Goal: Check status: Check status

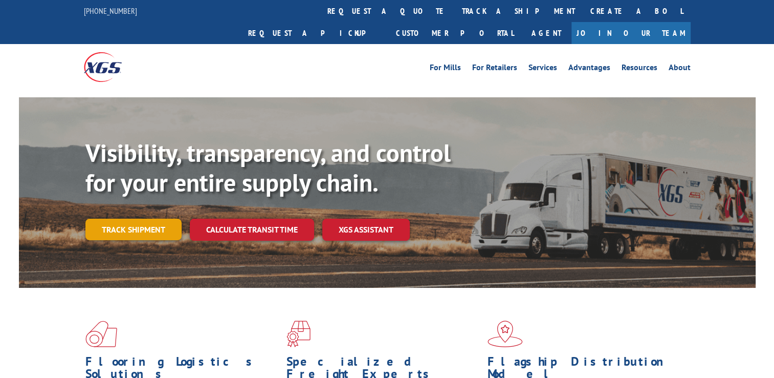
click at [131, 219] on link "Track shipment" at bounding box center [133, 229] width 96 height 21
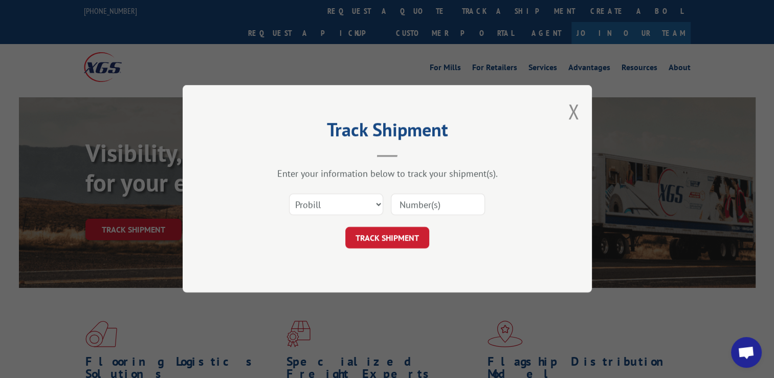
click at [471, 208] on input at bounding box center [438, 204] width 94 height 21
type input "17402727"
click at [406, 242] on button "TRACK SHIPMENT" at bounding box center [387, 237] width 84 height 21
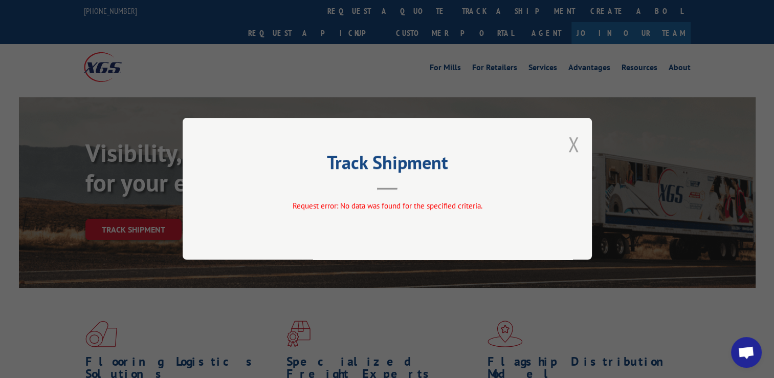
click at [577, 150] on button "Close modal" at bounding box center [573, 144] width 11 height 27
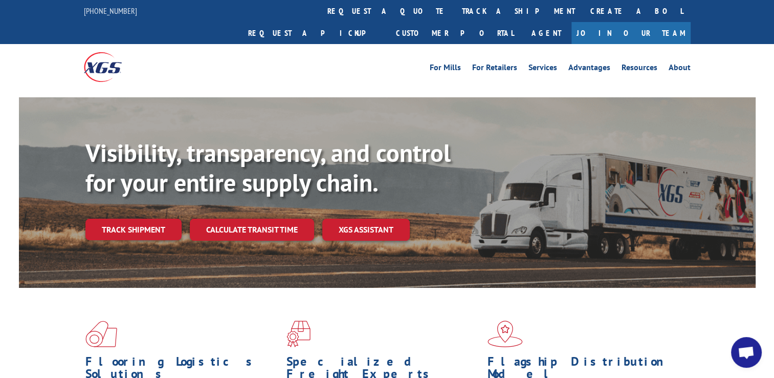
click at [160, 219] on link "Track shipment" at bounding box center [133, 229] width 96 height 21
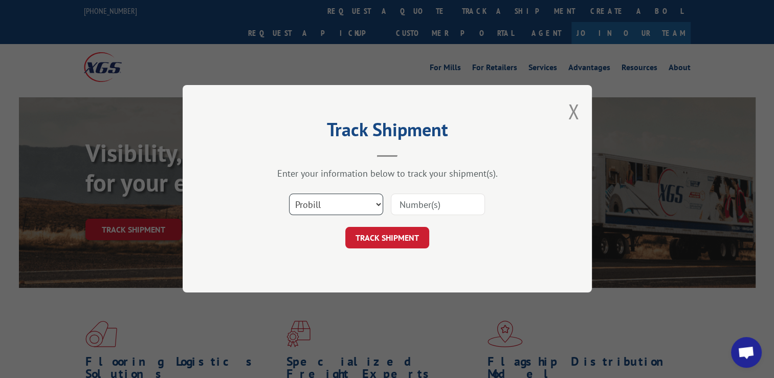
drag, startPoint x: 379, startPoint y: 208, endPoint x: 376, endPoint y: 214, distance: 6.9
click at [379, 208] on select "Select category... Probill BOL PO" at bounding box center [336, 204] width 94 height 21
select select "bol"
click at [289, 194] on select "Select category... Probill BOL PO" at bounding box center [336, 204] width 94 height 21
click at [453, 210] on input at bounding box center [438, 204] width 94 height 21
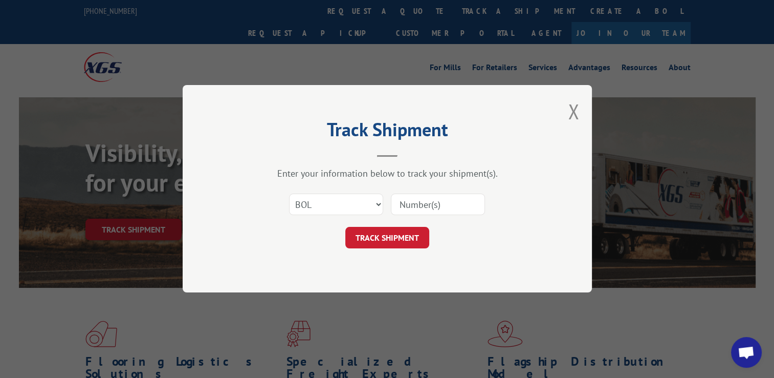
type input "17402727"
click at [414, 241] on button "TRACK SHIPMENT" at bounding box center [387, 237] width 84 height 21
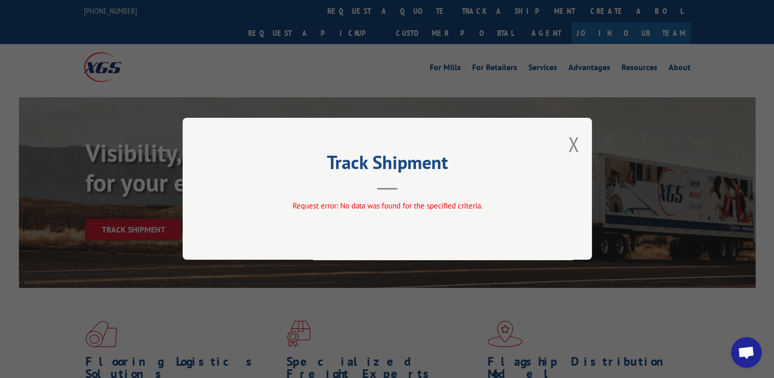
drag, startPoint x: 578, startPoint y: 148, endPoint x: 566, endPoint y: 156, distance: 14.5
click at [577, 148] on button "Close modal" at bounding box center [573, 144] width 11 height 27
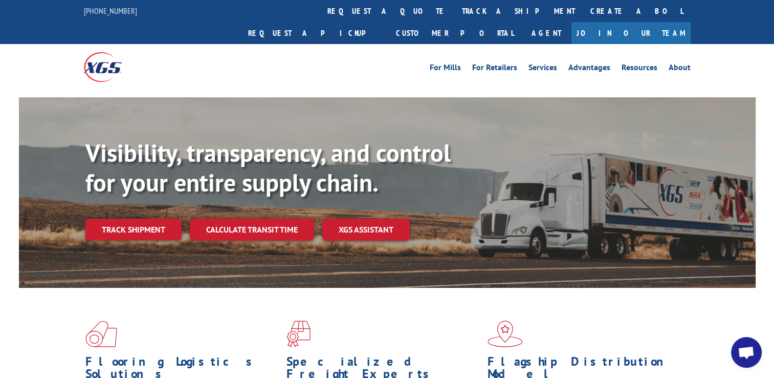
click at [139, 219] on link "Track shipment" at bounding box center [133, 229] width 96 height 21
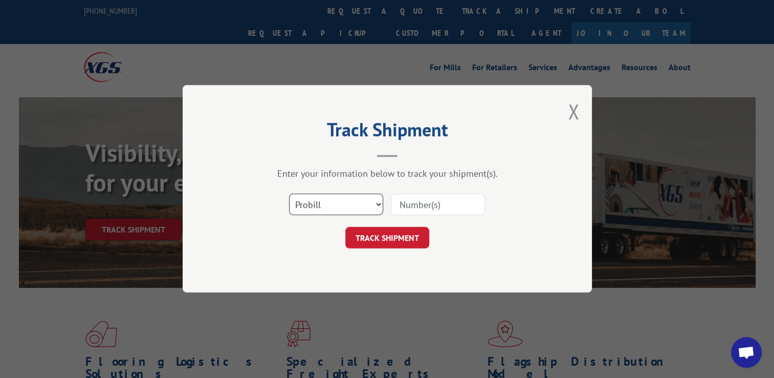
click at [379, 208] on select "Select category... Probill BOL PO" at bounding box center [336, 204] width 94 height 21
select select "po"
click at [289, 194] on select "Select category... Probill BOL PO" at bounding box center [336, 204] width 94 height 21
click at [428, 207] on input at bounding box center [438, 204] width 94 height 21
type input "17402727"
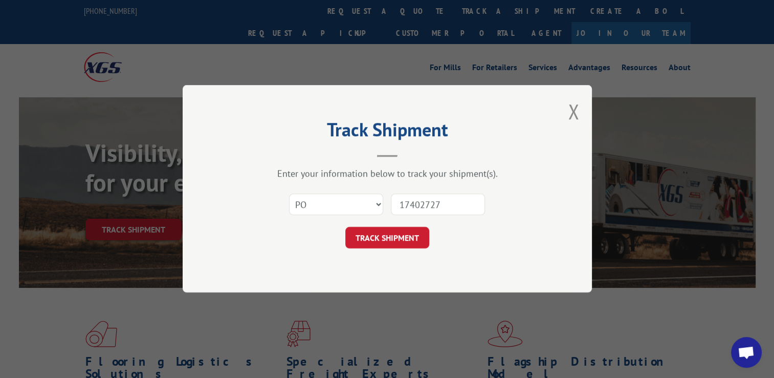
click at [407, 249] on div "Track Shipment Enter your information below to track your shipment(s). Select c…" at bounding box center [387, 188] width 409 height 207
click at [402, 241] on button "TRACK SHIPMENT" at bounding box center [387, 237] width 84 height 21
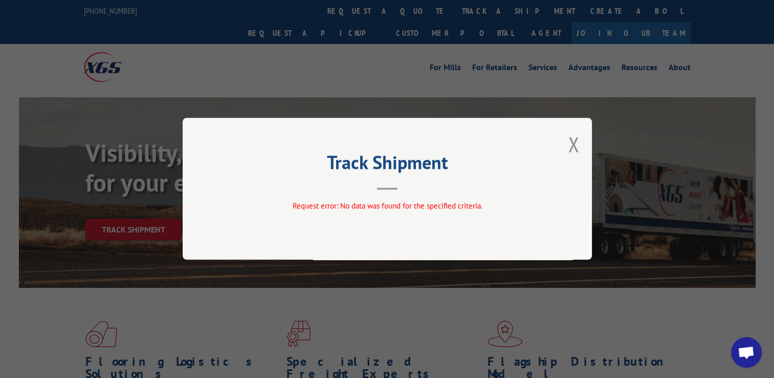
click at [583, 150] on div "Track Shipment Request error: No data was found for the specified criteria." at bounding box center [387, 189] width 409 height 142
click at [572, 145] on button "Close modal" at bounding box center [573, 144] width 11 height 27
